Goal: Information Seeking & Learning: Understand process/instructions

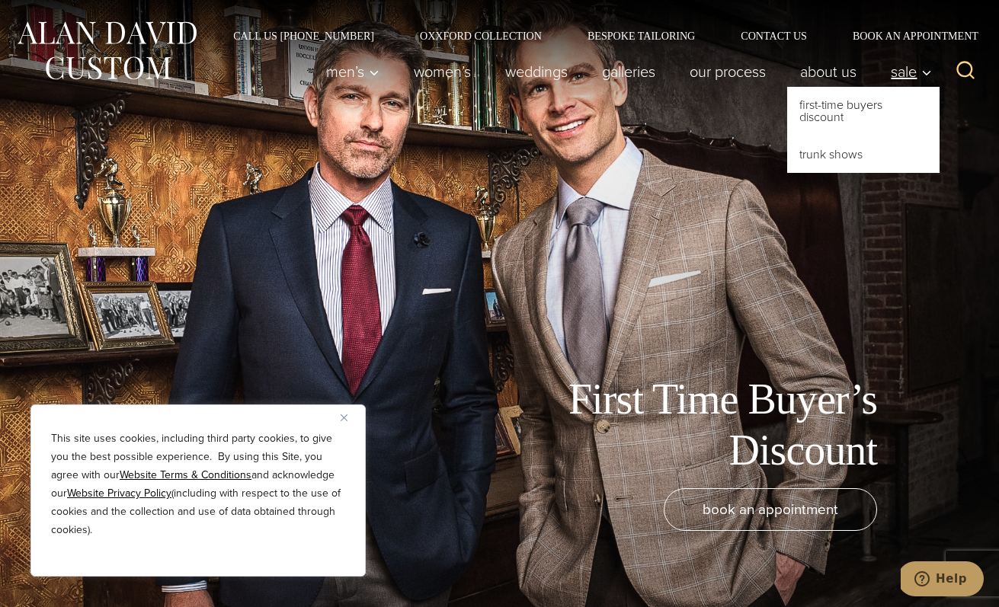
click at [905, 75] on span "Sale" at bounding box center [911, 71] width 41 height 15
click at [831, 104] on link "First-Time Buyers Discount" at bounding box center [863, 111] width 152 height 49
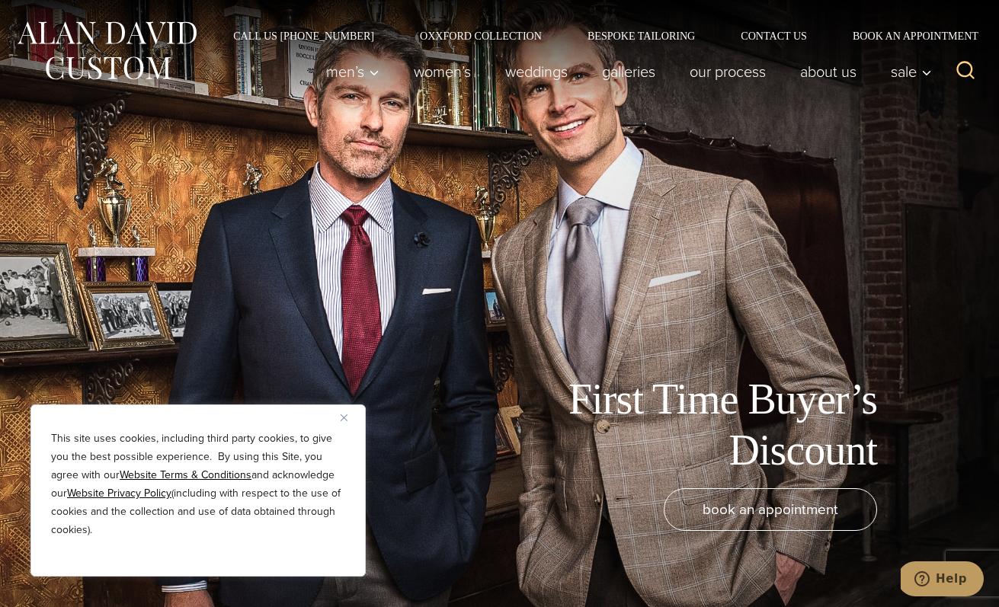
click at [345, 412] on button "Close" at bounding box center [350, 418] width 18 height 18
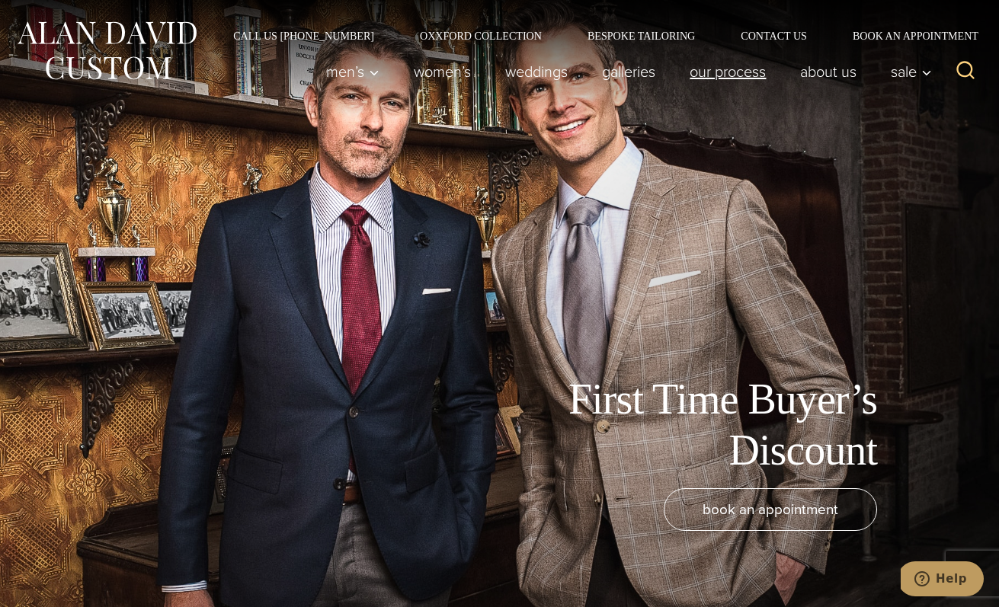
click at [733, 78] on link "Our Process" at bounding box center [728, 71] width 111 height 30
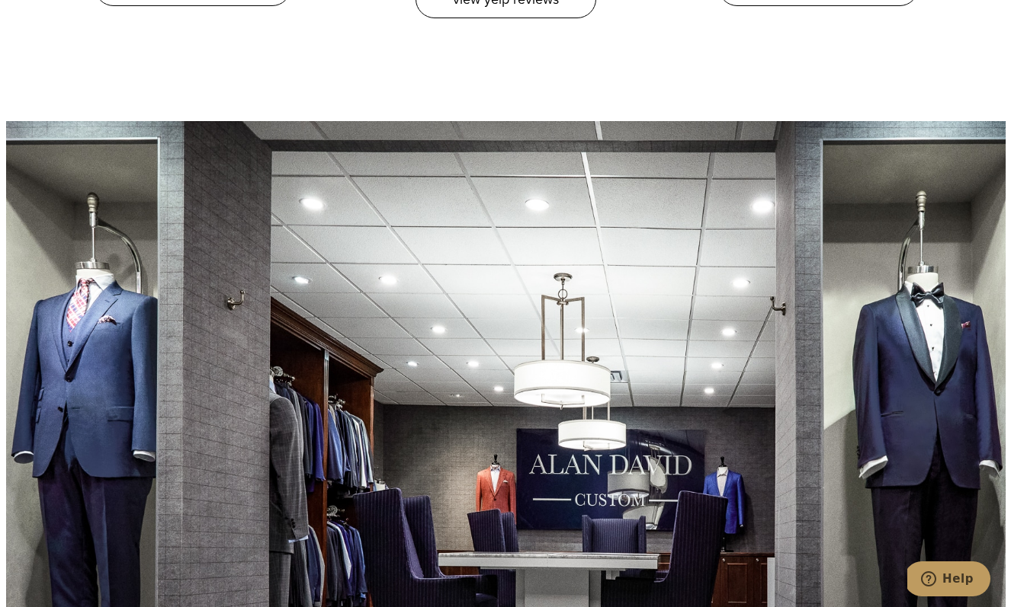
scroll to position [3462, 0]
